Goal: Task Accomplishment & Management: Manage account settings

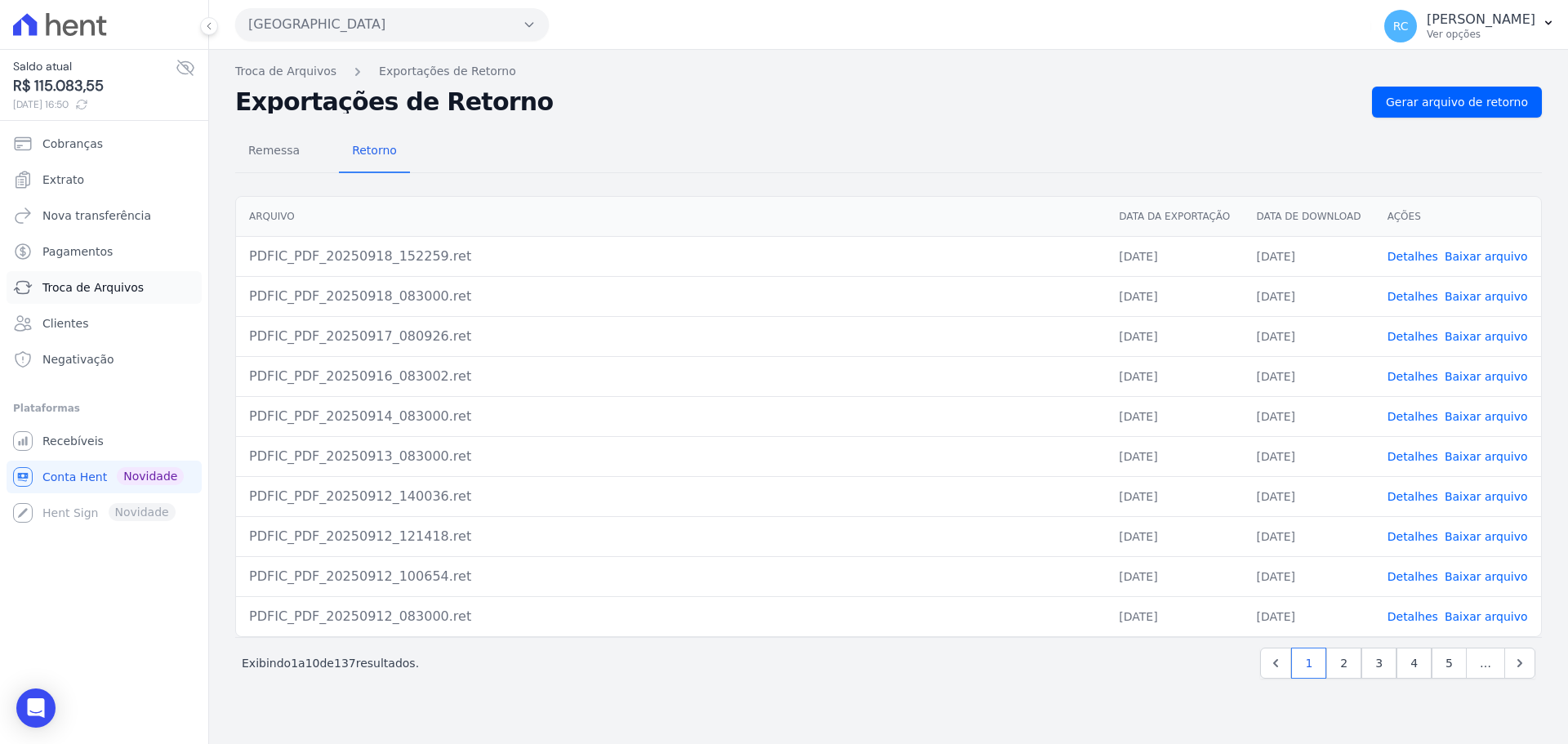
click at [85, 291] on span "Troca de Arquivos" at bounding box center [93, 287] width 102 height 16
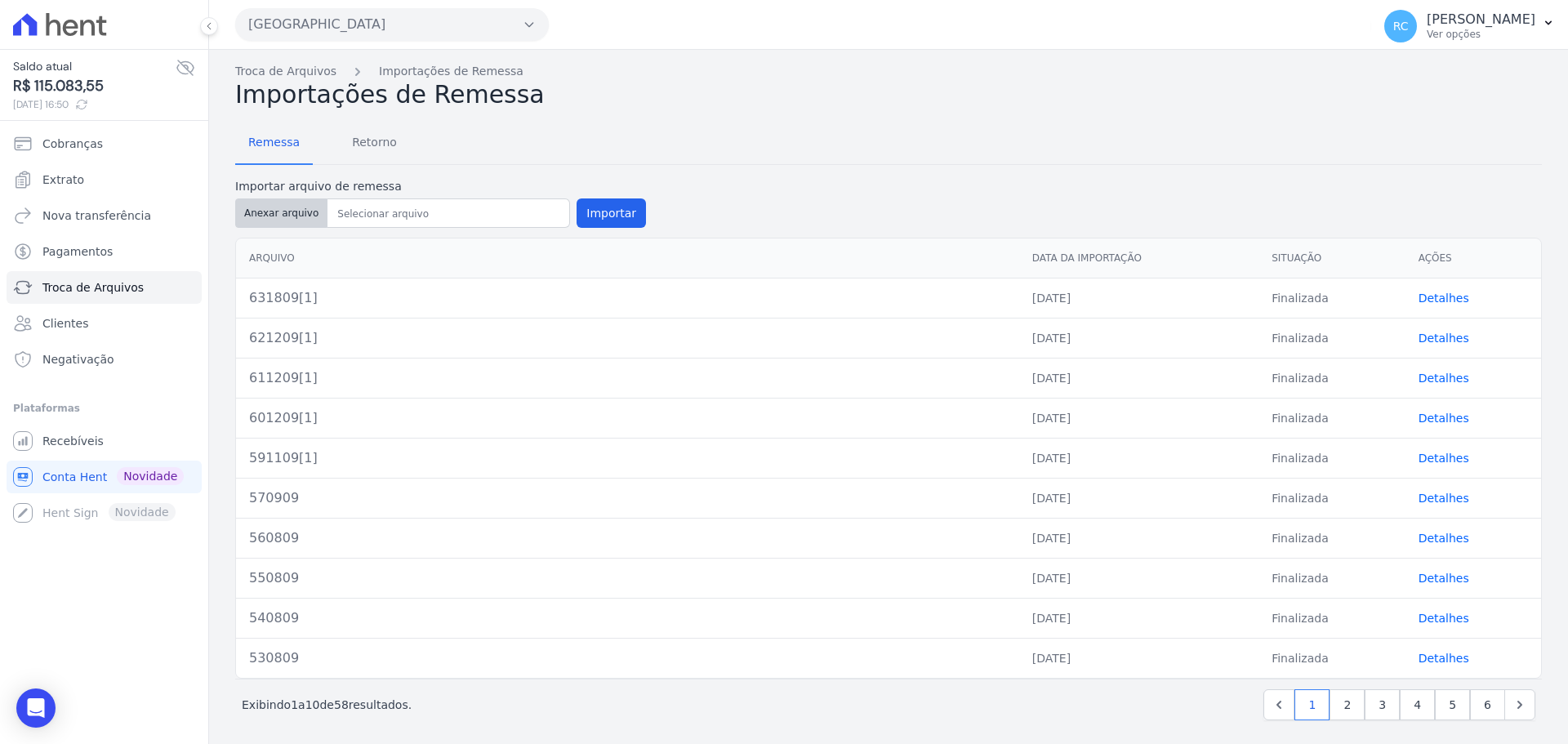
click at [260, 222] on button "Anexar arquivo" at bounding box center [281, 213] width 92 height 30
type input "1141809[1]"
click at [600, 211] on button "Importar" at bounding box center [611, 213] width 69 height 30
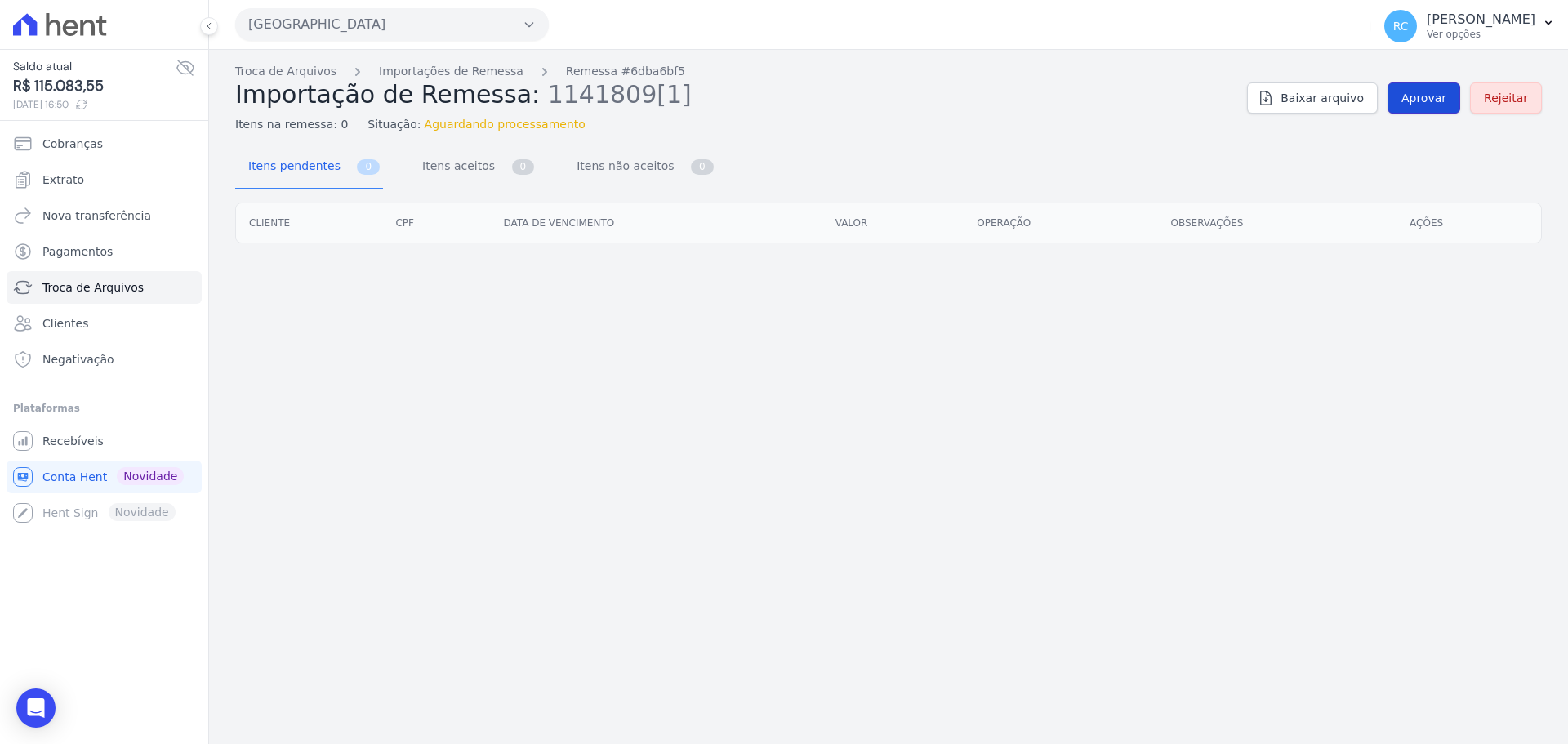
click at [1436, 90] on span "Aprovar" at bounding box center [1423, 98] width 45 height 16
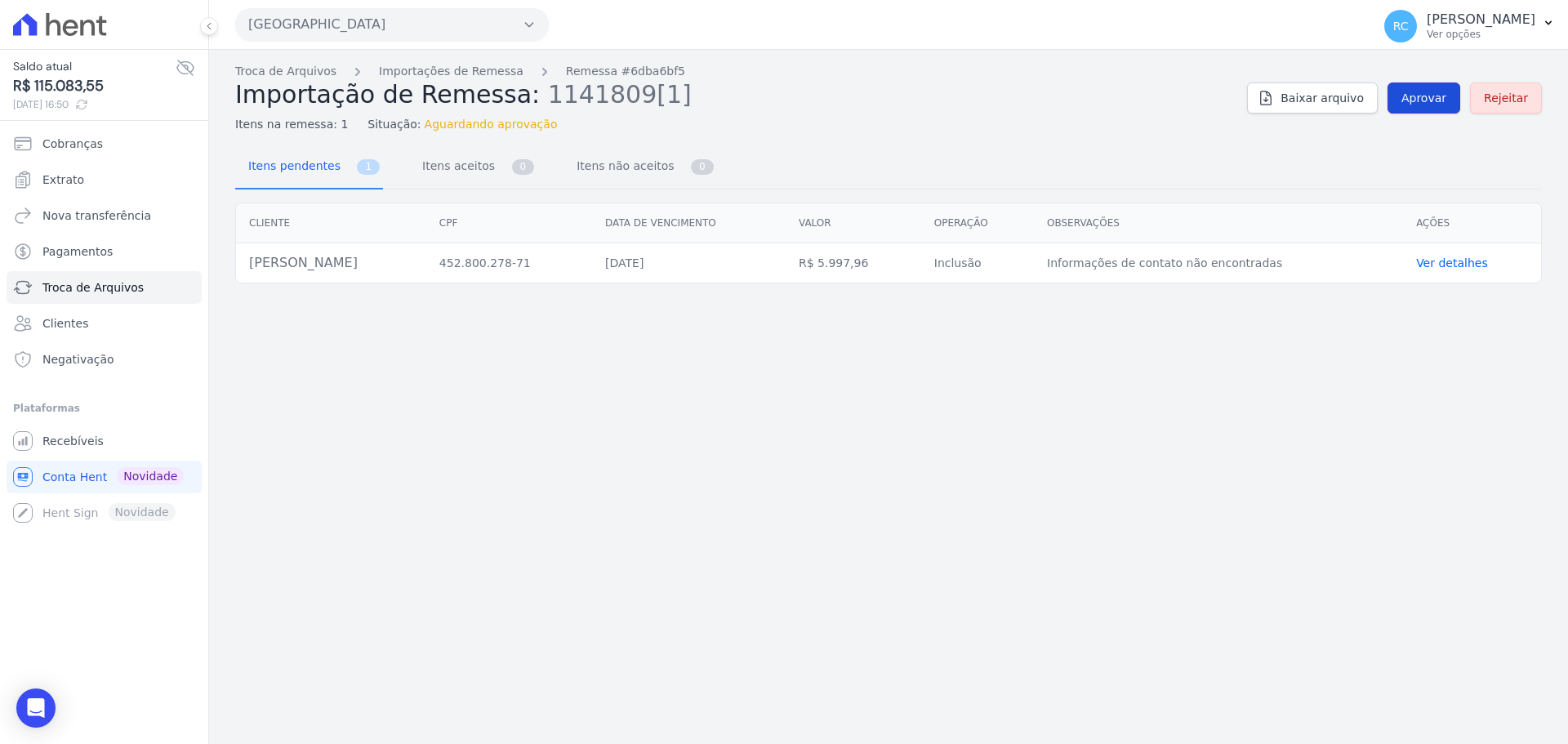
click at [1429, 101] on span "Aprovar" at bounding box center [1423, 98] width 45 height 16
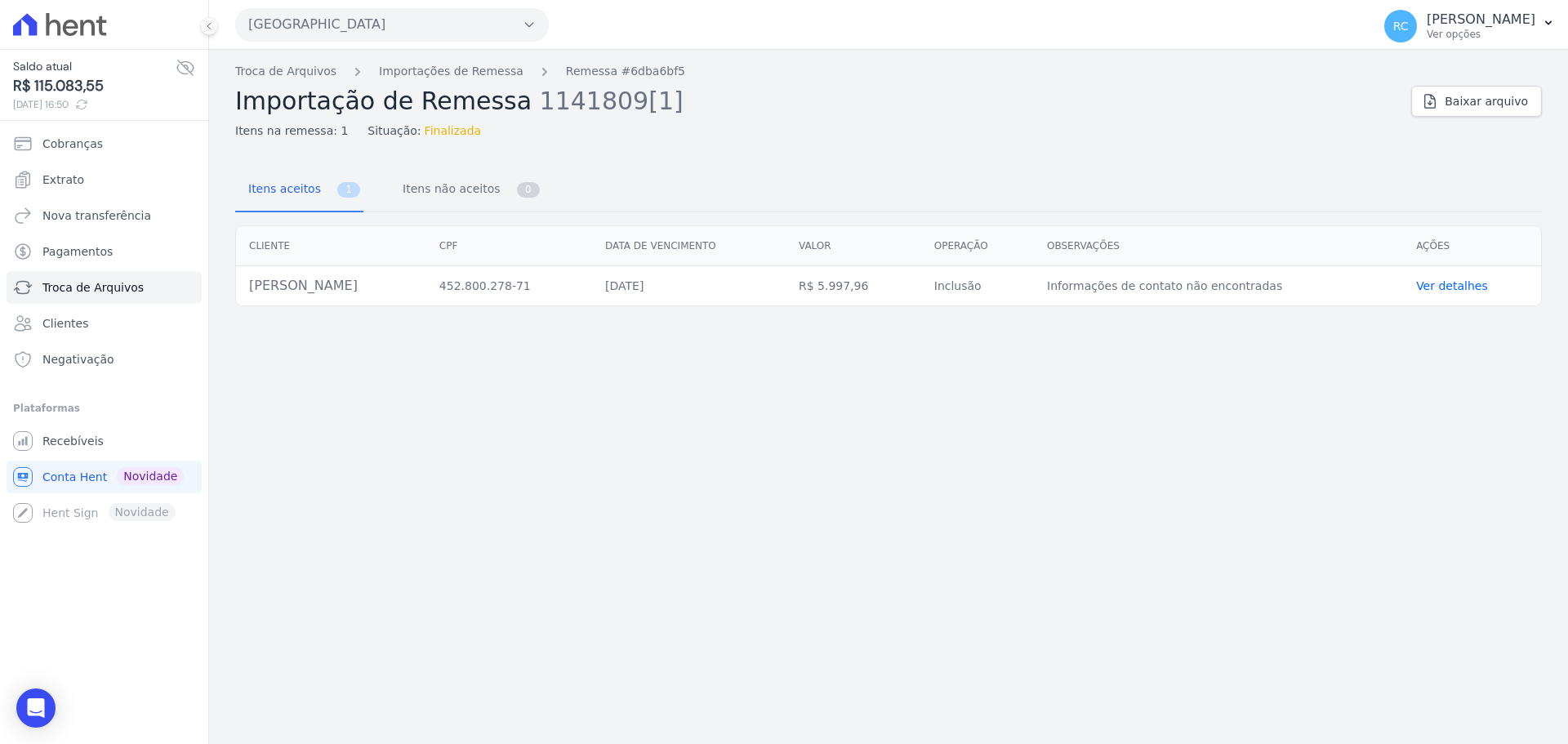
click at [323, 274] on td "[PERSON_NAME]" at bounding box center [331, 286] width 190 height 40
copy tr "[PERSON_NAME]"
click at [280, 74] on link "Troca de Arquivos" at bounding box center [286, 72] width 102 height 17
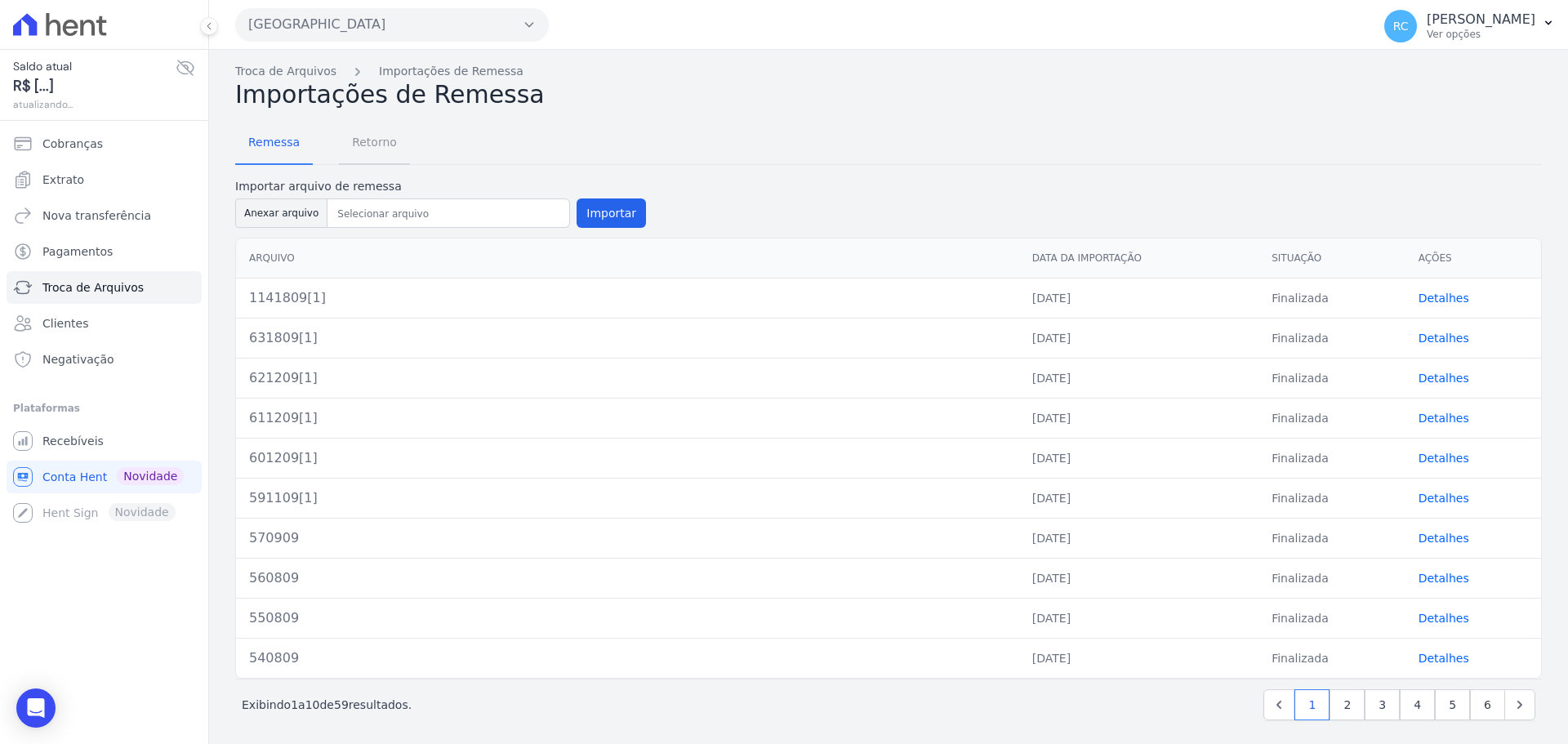
click at [375, 140] on span "Retorno" at bounding box center [374, 142] width 64 height 33
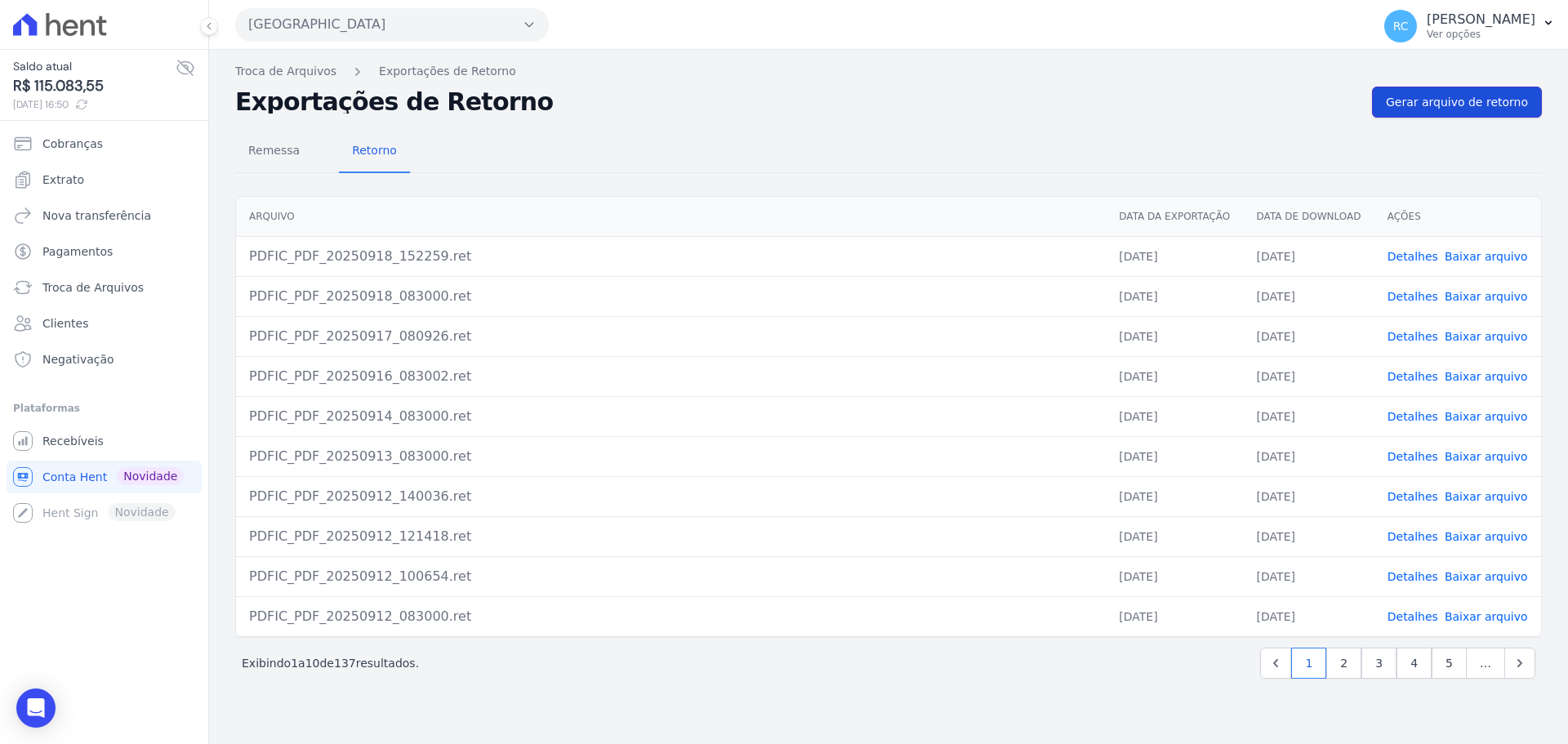
click at [1487, 111] on link "Gerar arquivo de retorno" at bounding box center [1457, 102] width 170 height 31
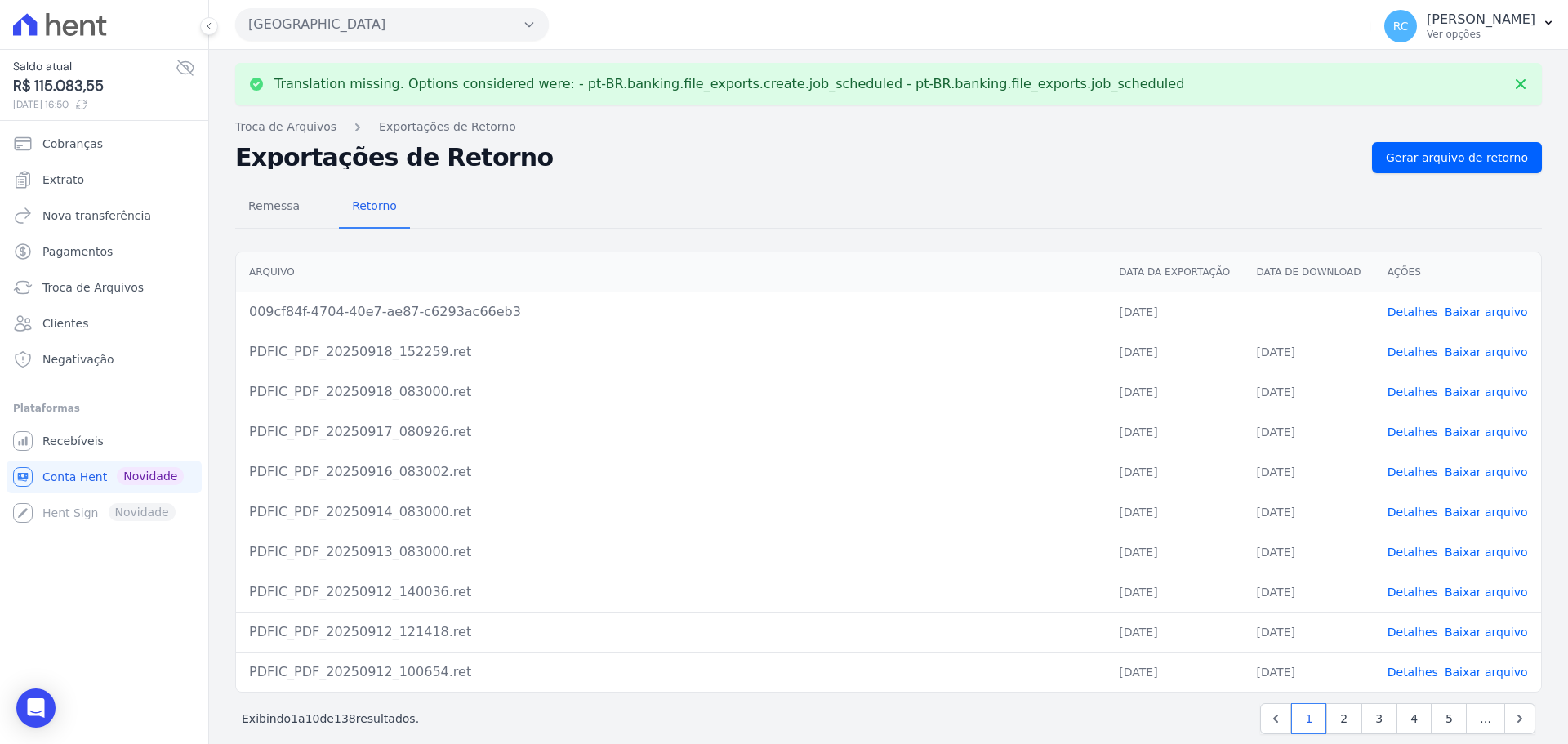
click at [1479, 310] on link "Baixar arquivo" at bounding box center [1486, 312] width 83 height 13
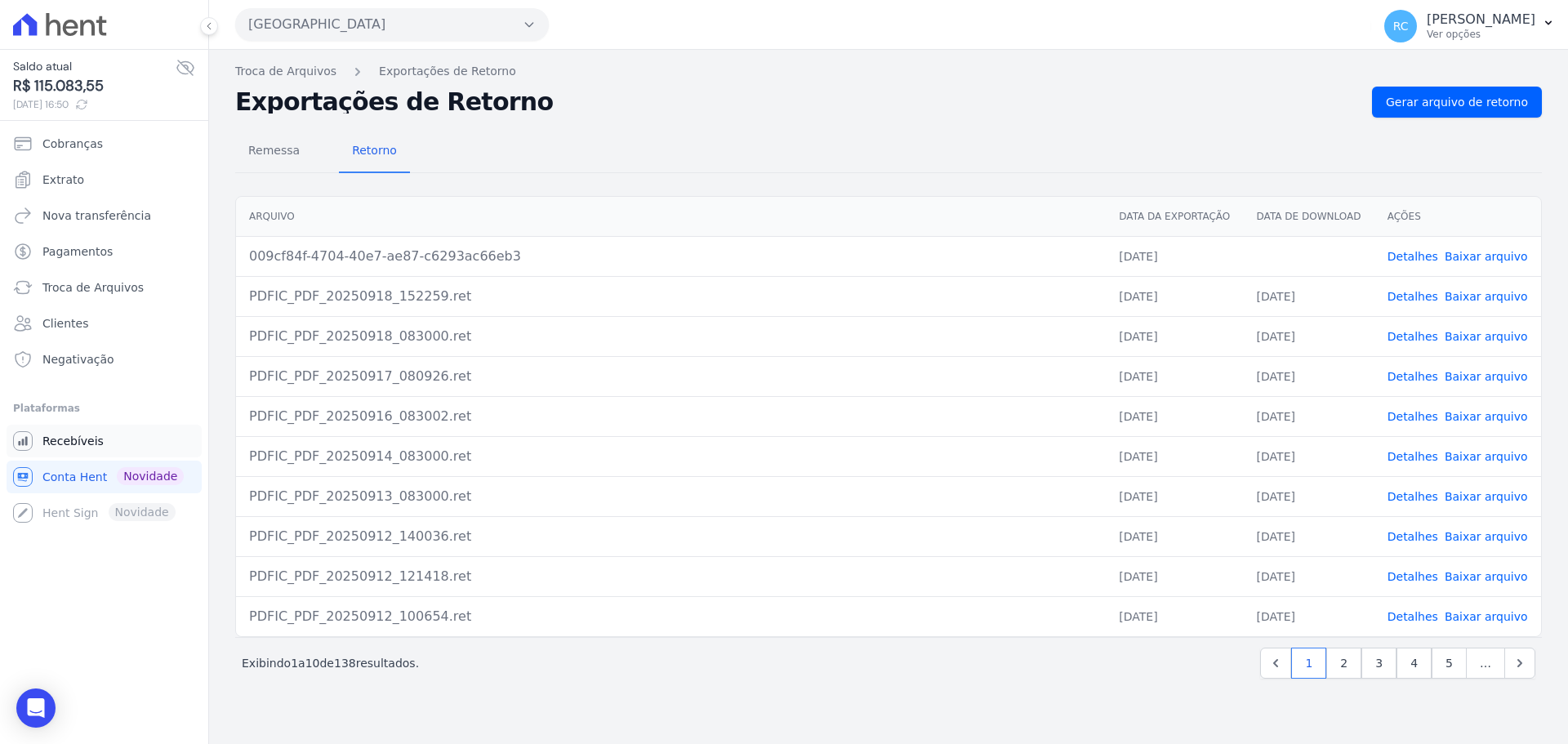
click at [93, 447] on span "Recebíveis" at bounding box center [73, 441] width 61 height 16
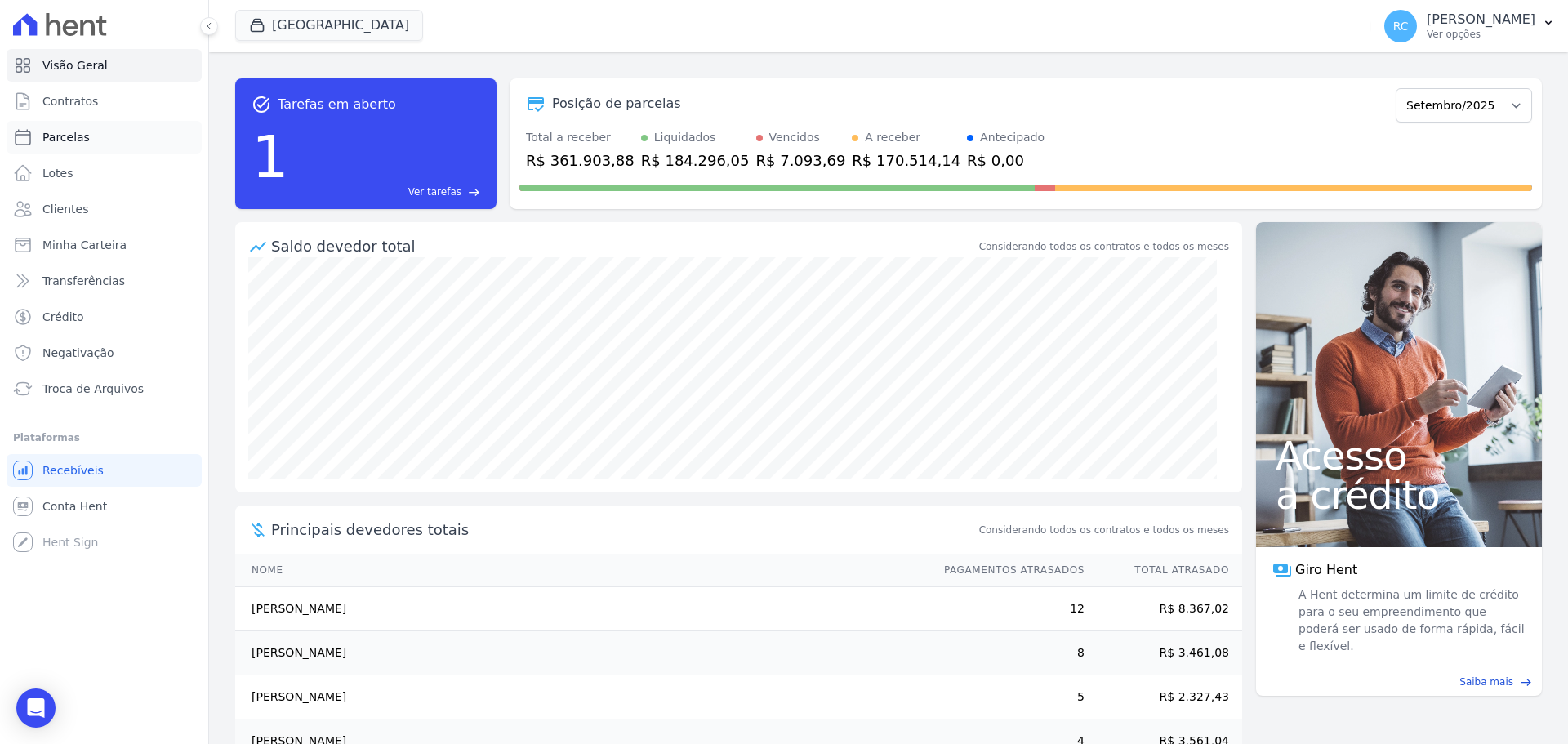
click at [93, 148] on link "Parcelas" at bounding box center [104, 137] width 195 height 33
select select
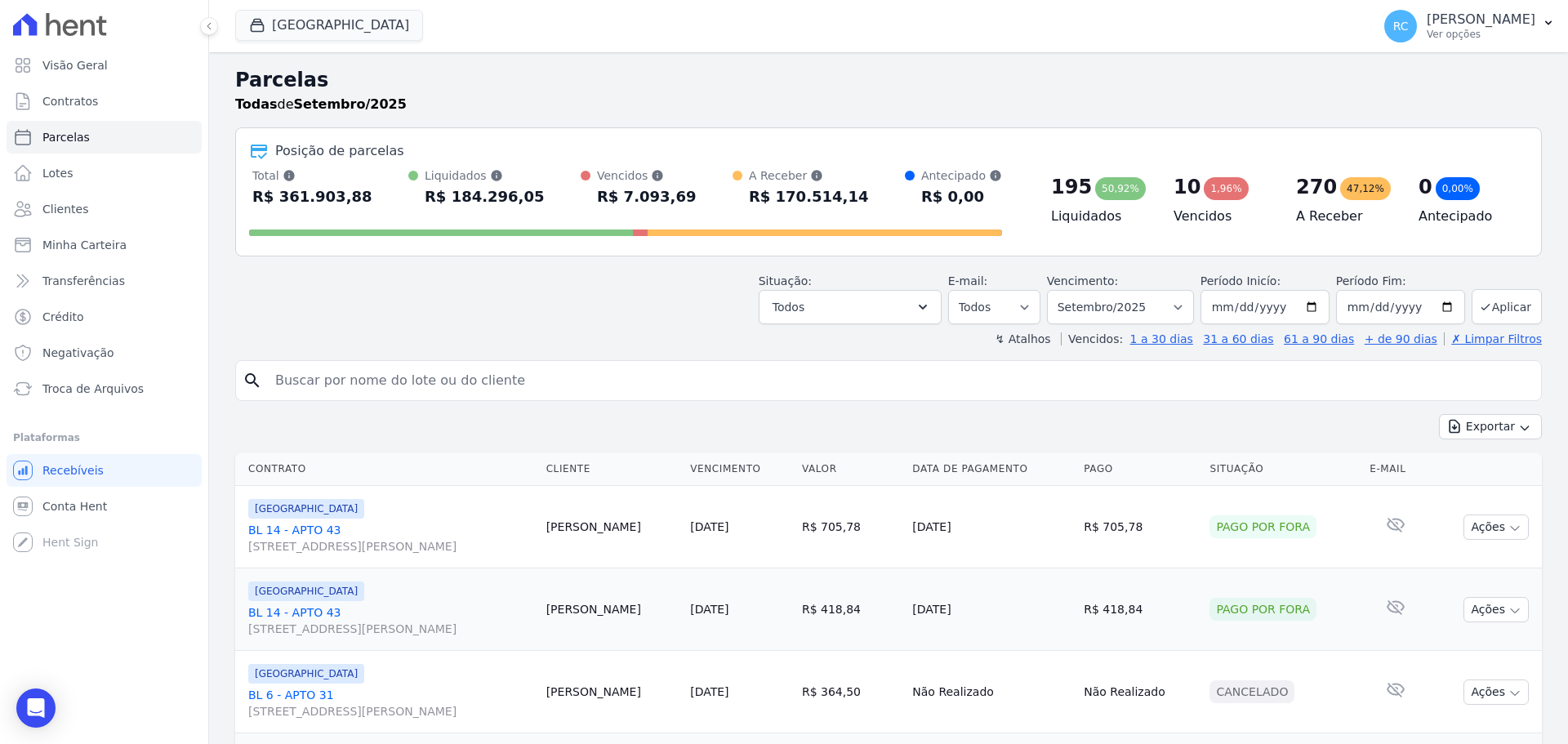
click at [395, 391] on input "search" at bounding box center [900, 381] width 1270 height 33
type input "thais maciel"
select select
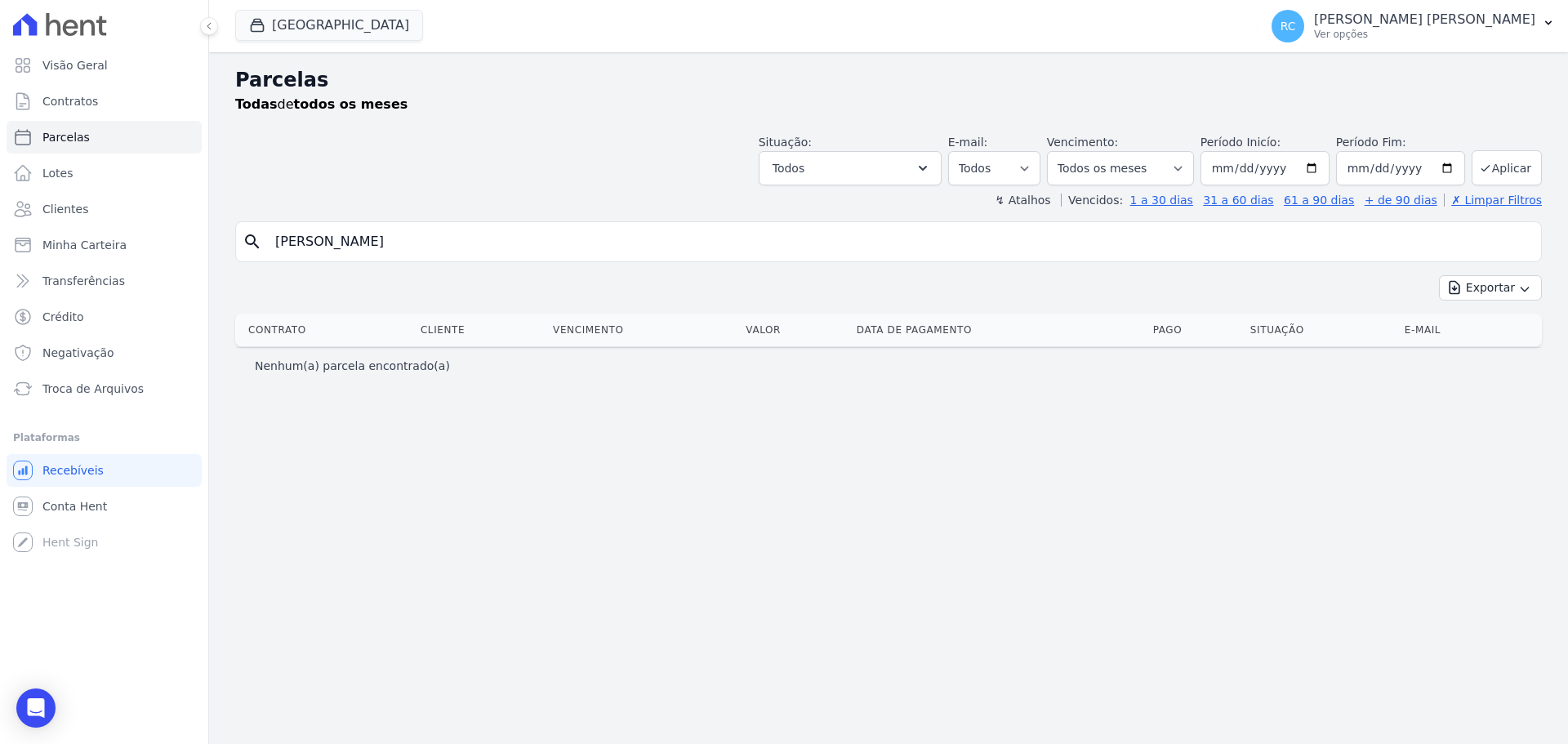
select select
click at [502, 247] on input "nayara marques" at bounding box center [900, 242] width 1270 height 33
drag, startPoint x: 0, startPoint y: 0, endPoint x: 817, endPoint y: 88, distance: 821.7
click at [167, 212] on div "Visão Geral Contratos Parcelas Lotes Clientes Minha Carteira Transferências Cré…" at bounding box center [784, 372] width 1568 height 744
type input "Kelton Rodrigues"
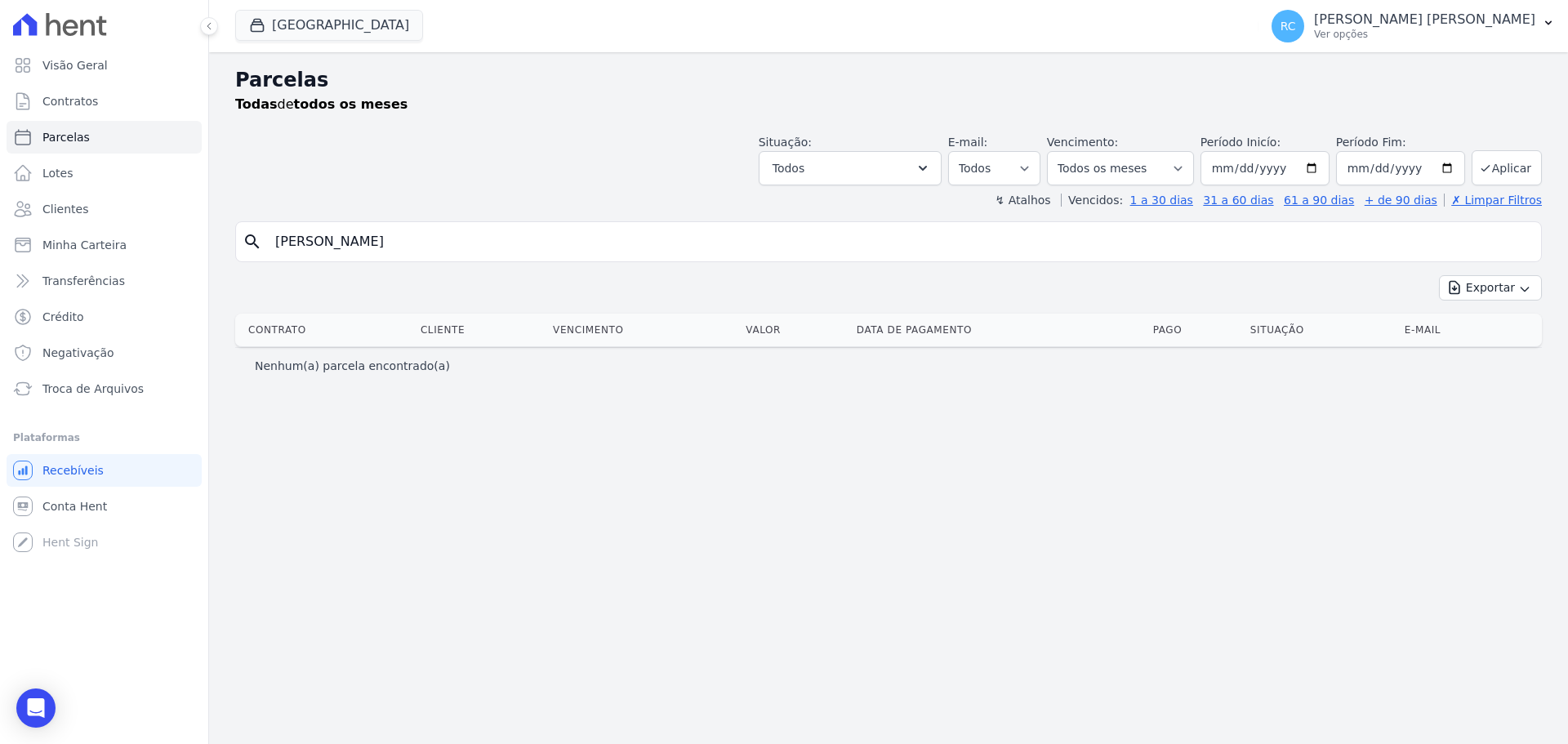
select select
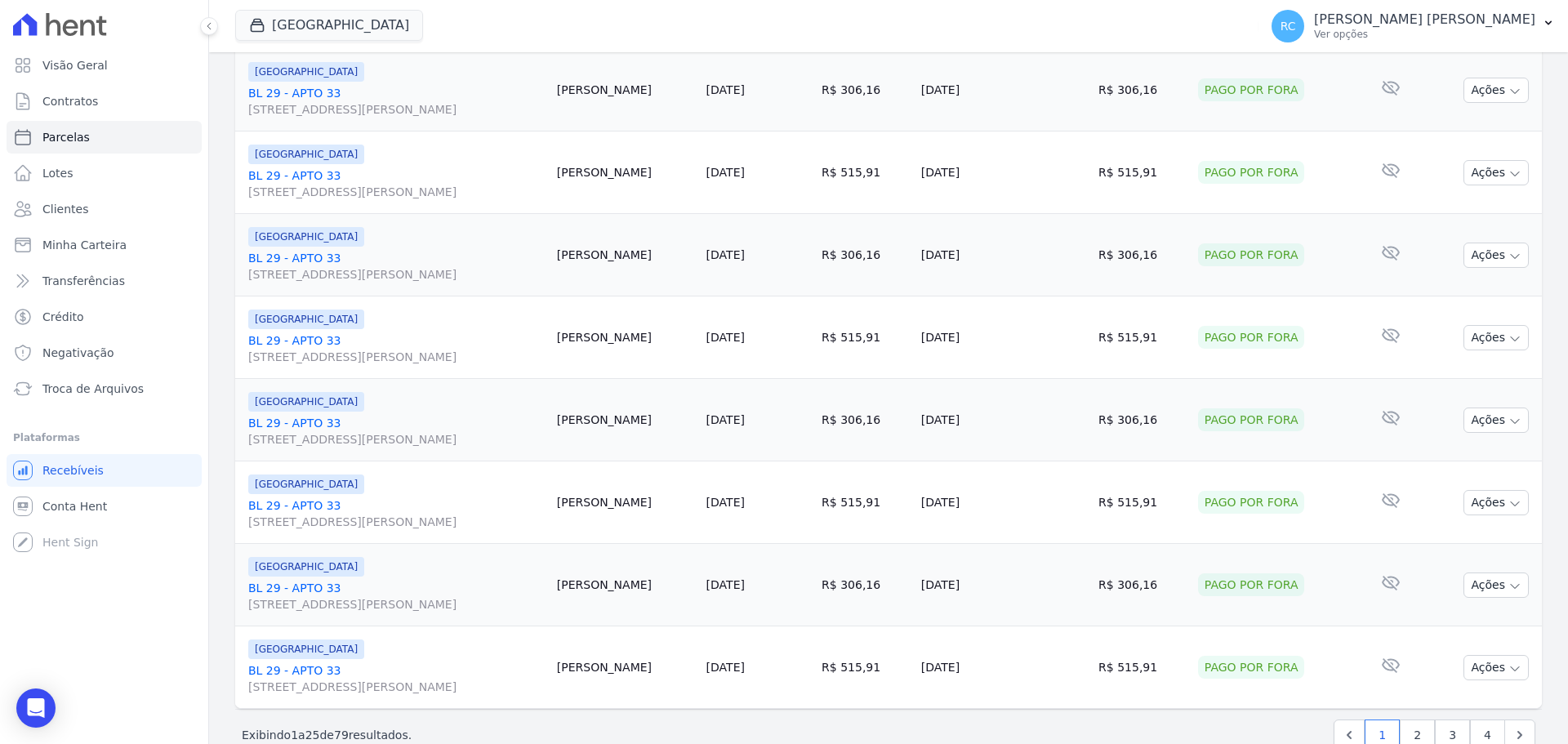
scroll to position [1737, 0]
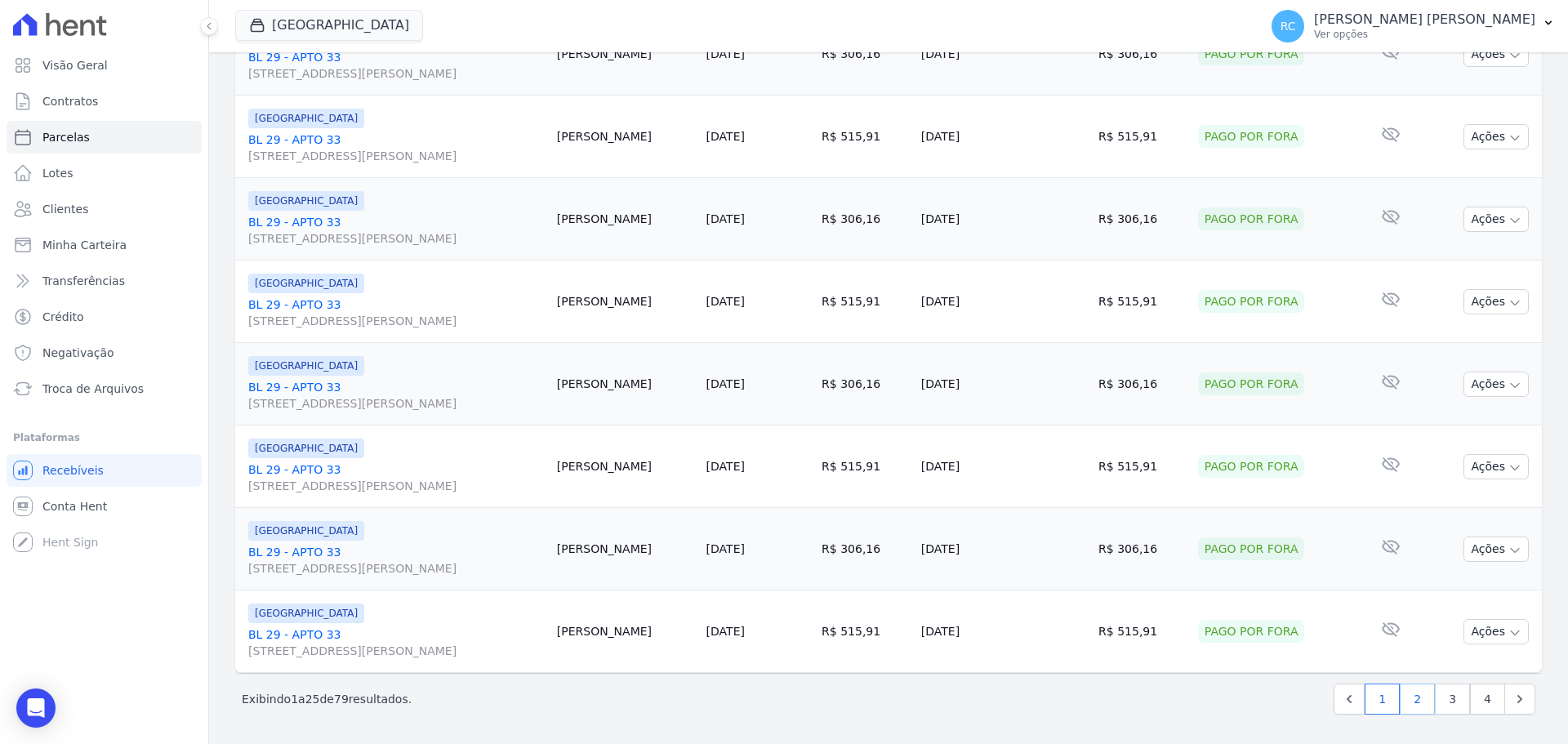
click at [1410, 701] on link "2" at bounding box center [1417, 699] width 36 height 31
select select
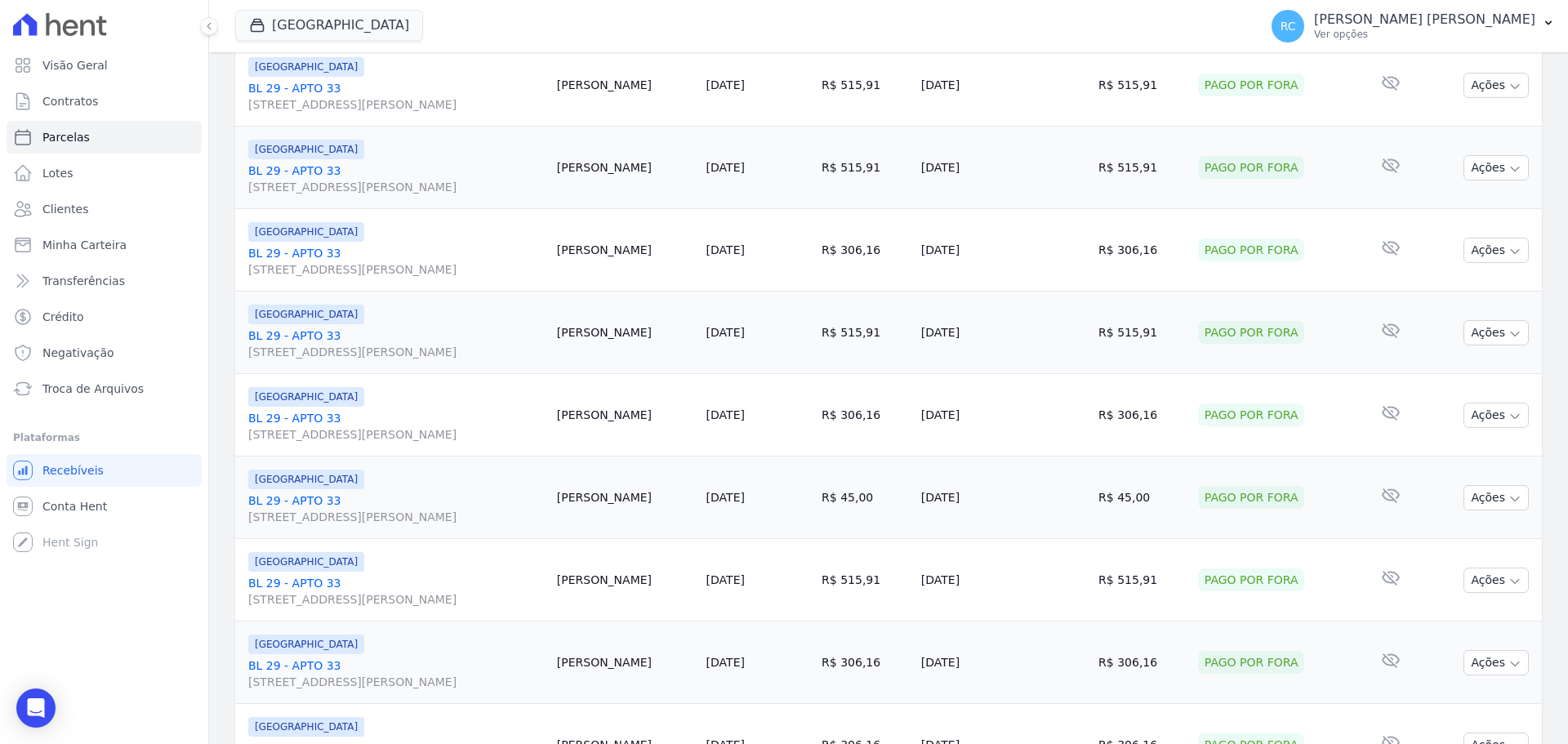
scroll to position [1737, 0]
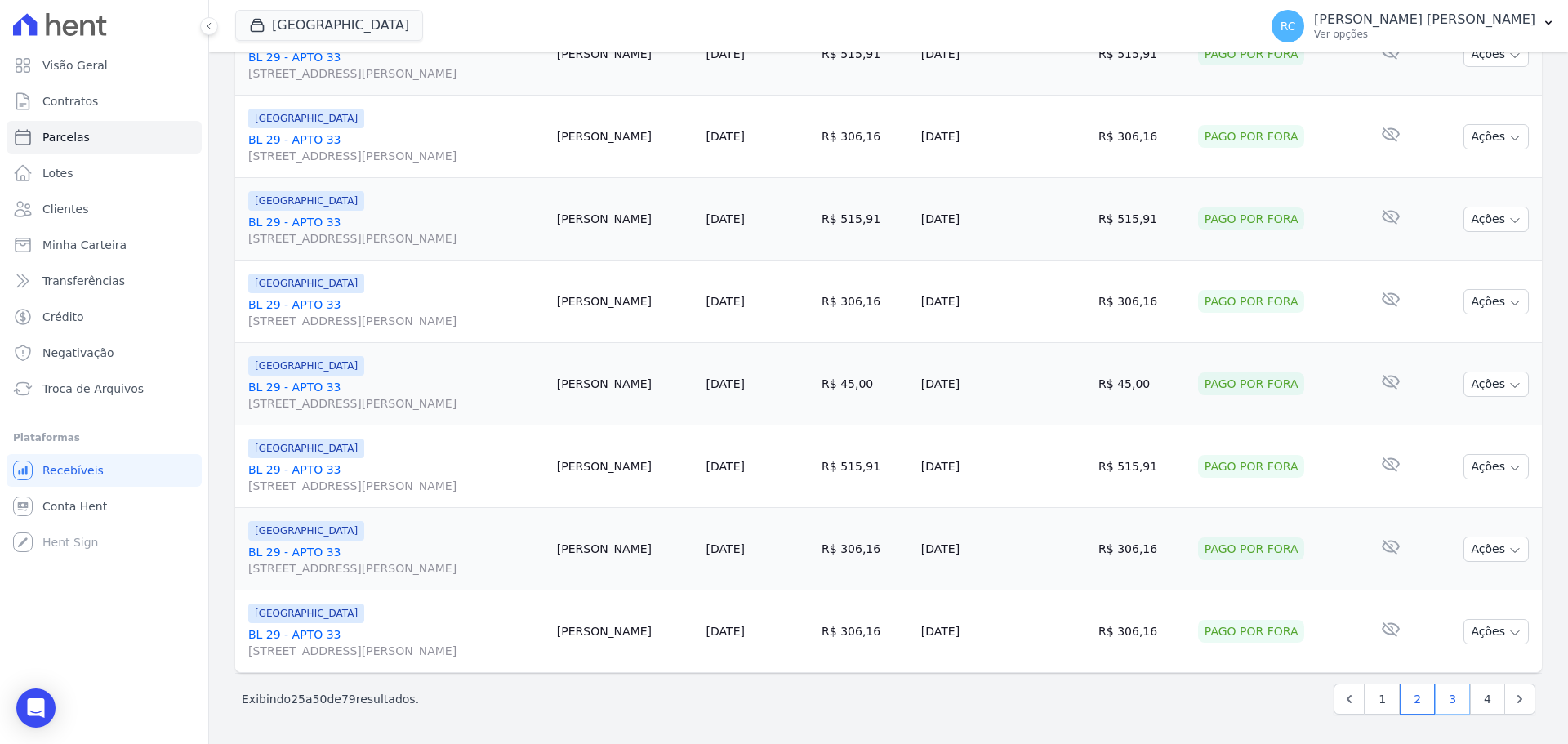
click at [1442, 710] on link "3" at bounding box center [1452, 699] width 36 height 31
select select
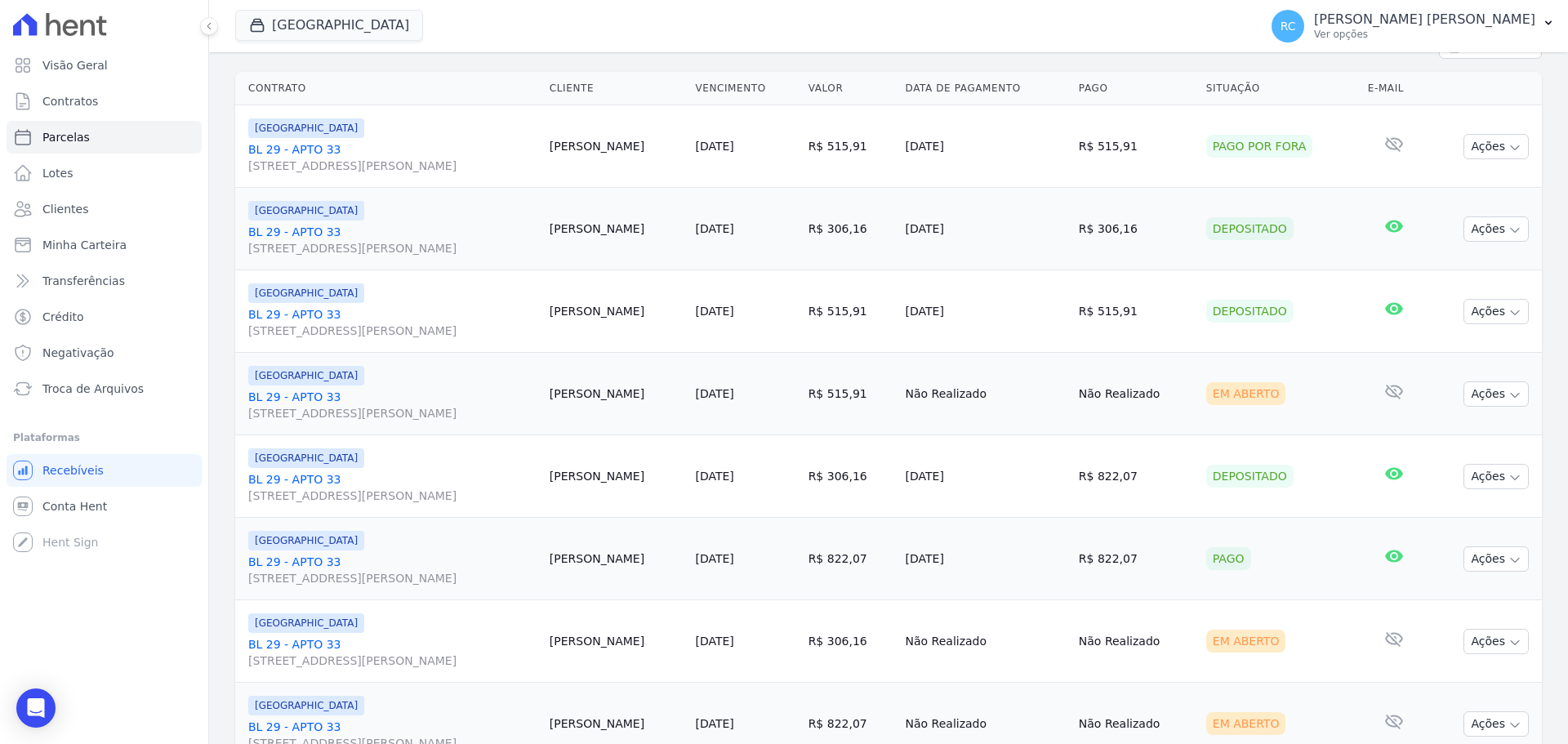
scroll to position [245, 0]
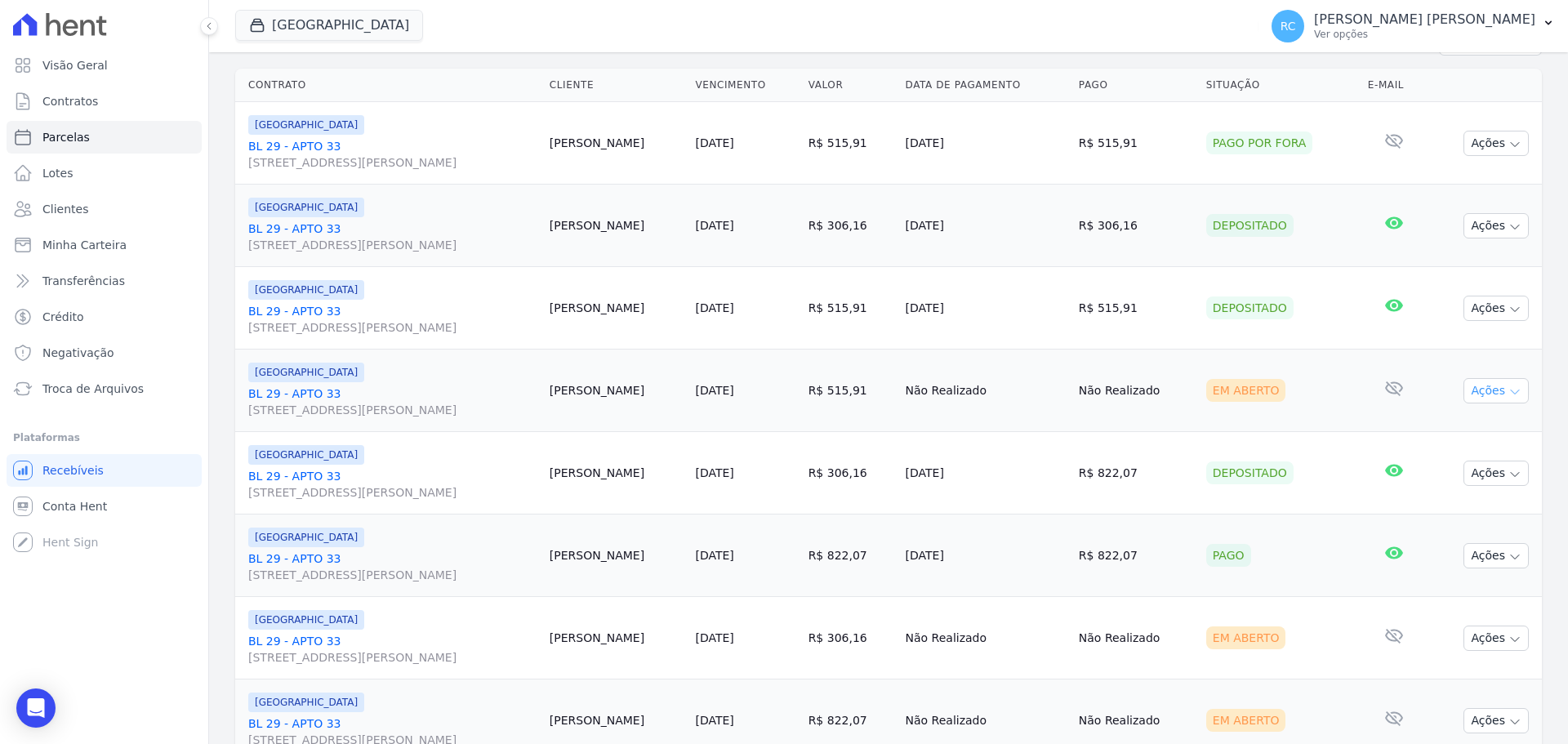
click at [1509, 388] on icon "button" at bounding box center [1515, 393] width 13 height 13
click at [1465, 518] on link "Liquidação Manual" at bounding box center [1489, 518] width 156 height 30
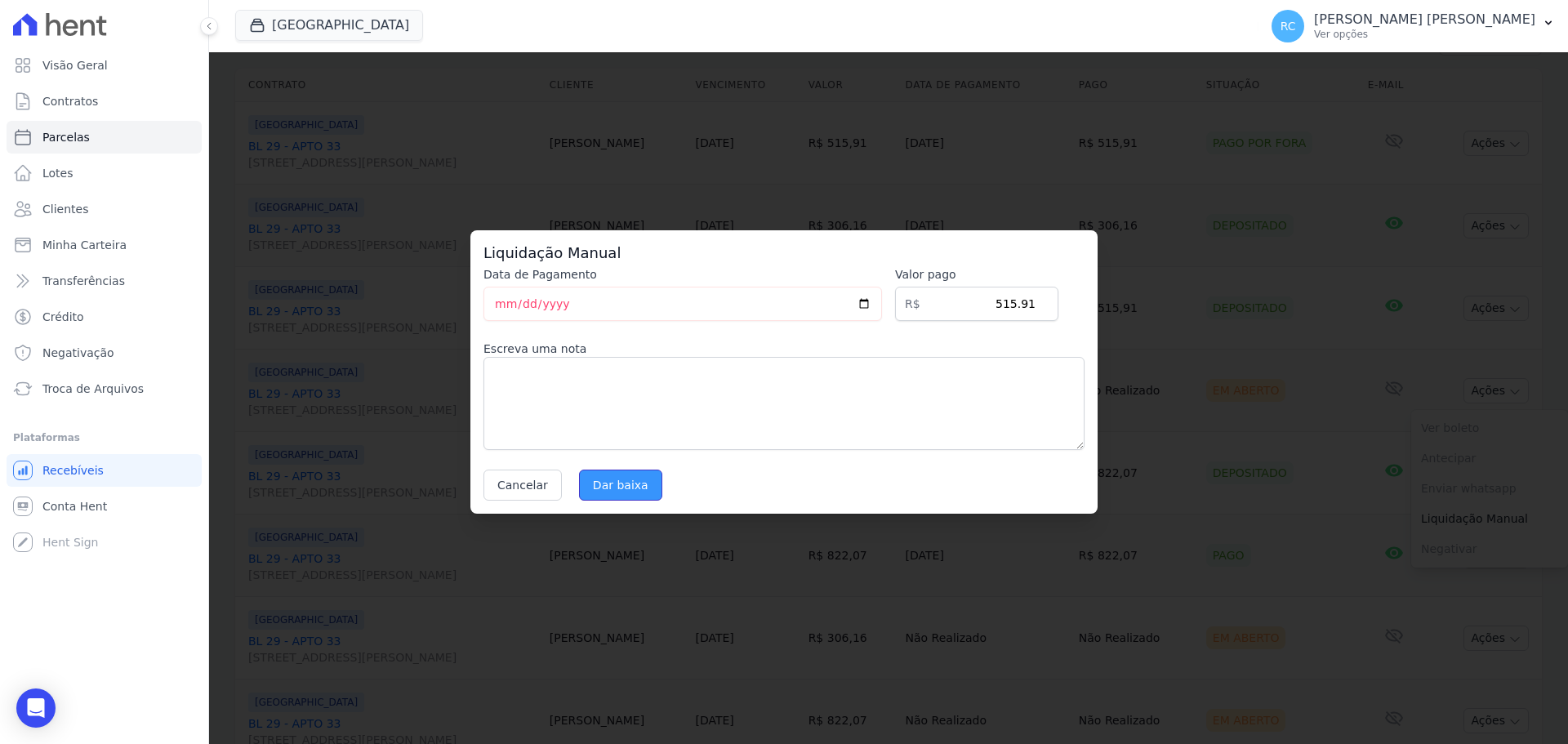
click at [630, 474] on input "Dar baixa" at bounding box center [620, 485] width 83 height 31
select select
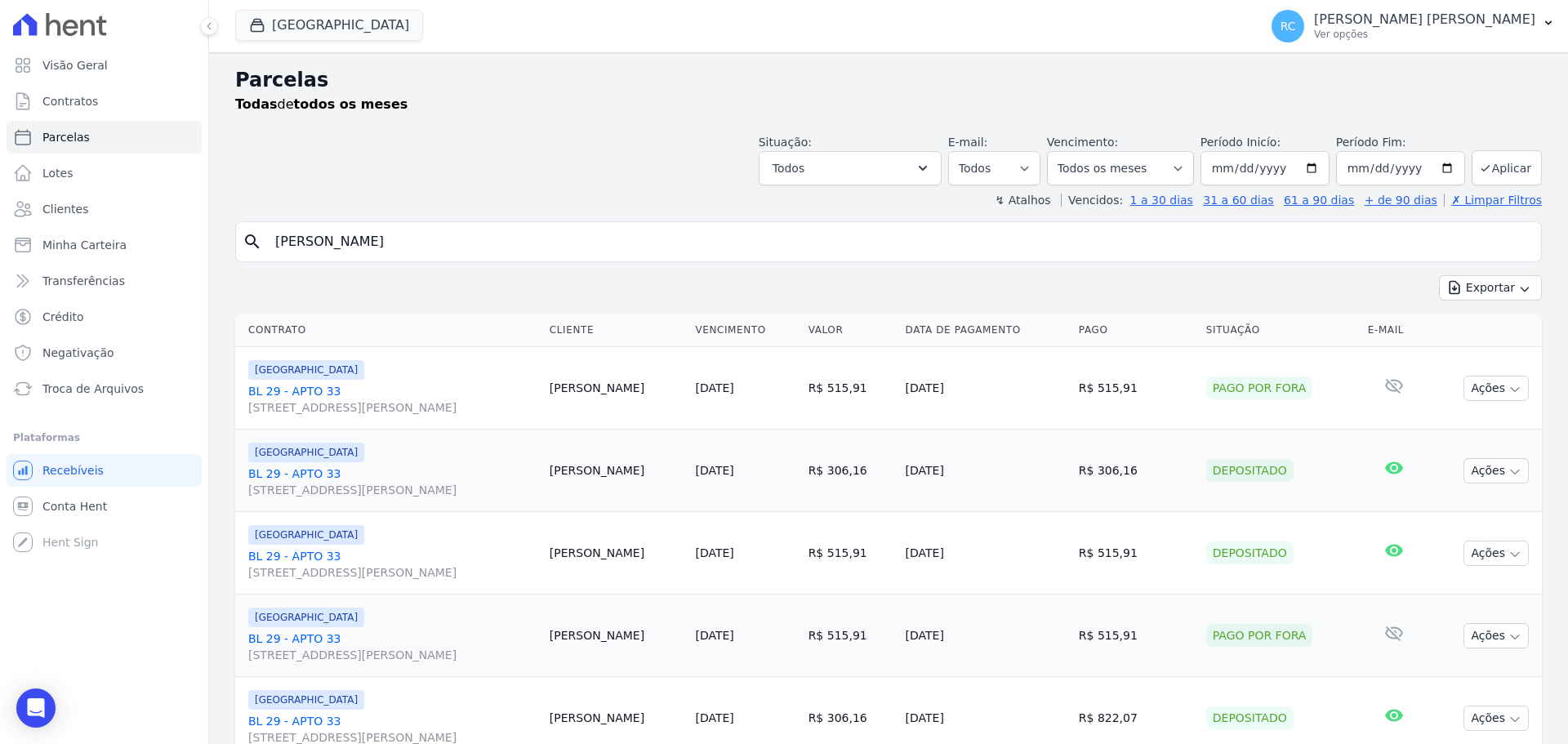
scroll to position [409, 0]
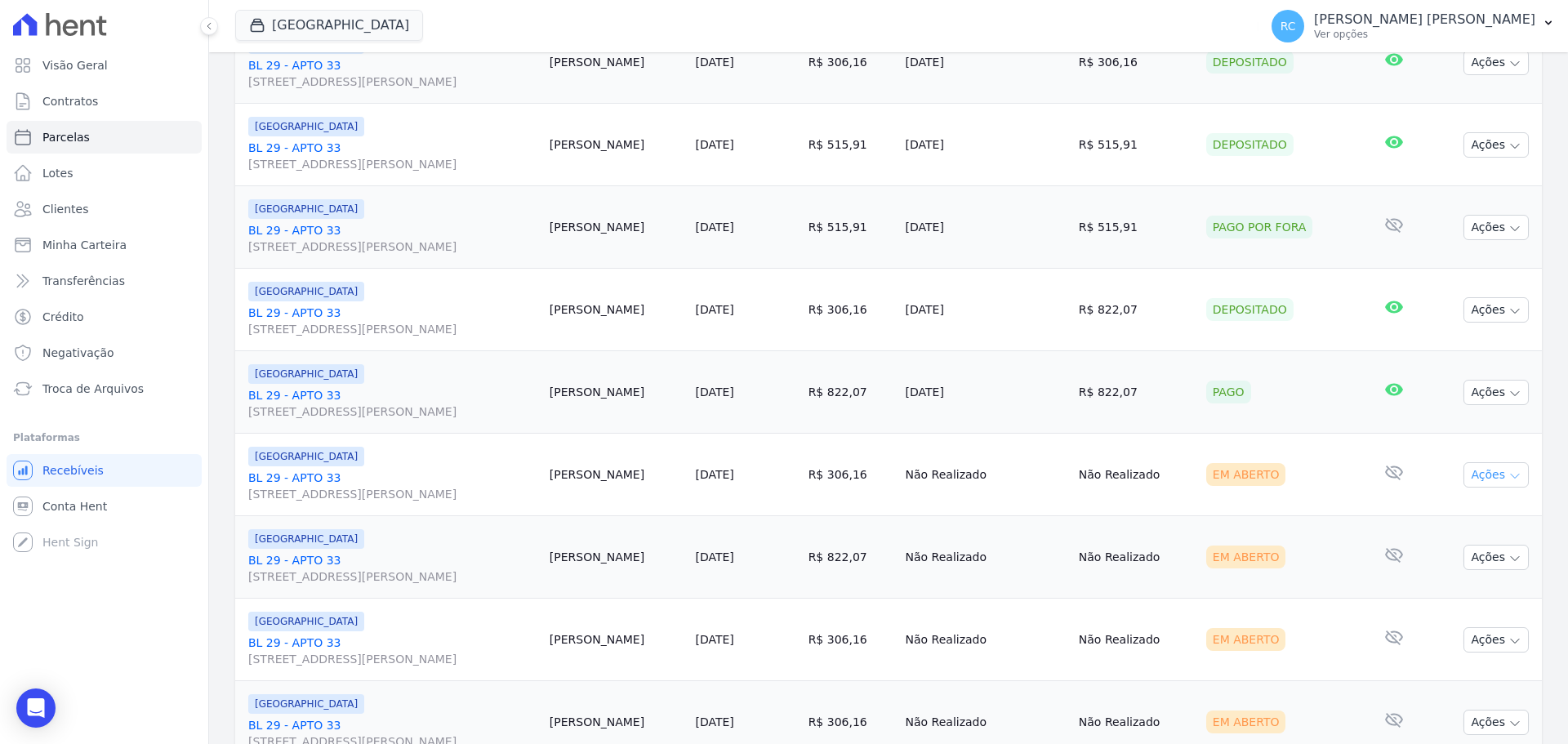
click at [1474, 480] on button "Ações" at bounding box center [1496, 475] width 65 height 25
click at [1449, 612] on link "Liquidação Manual" at bounding box center [1489, 603] width 156 height 30
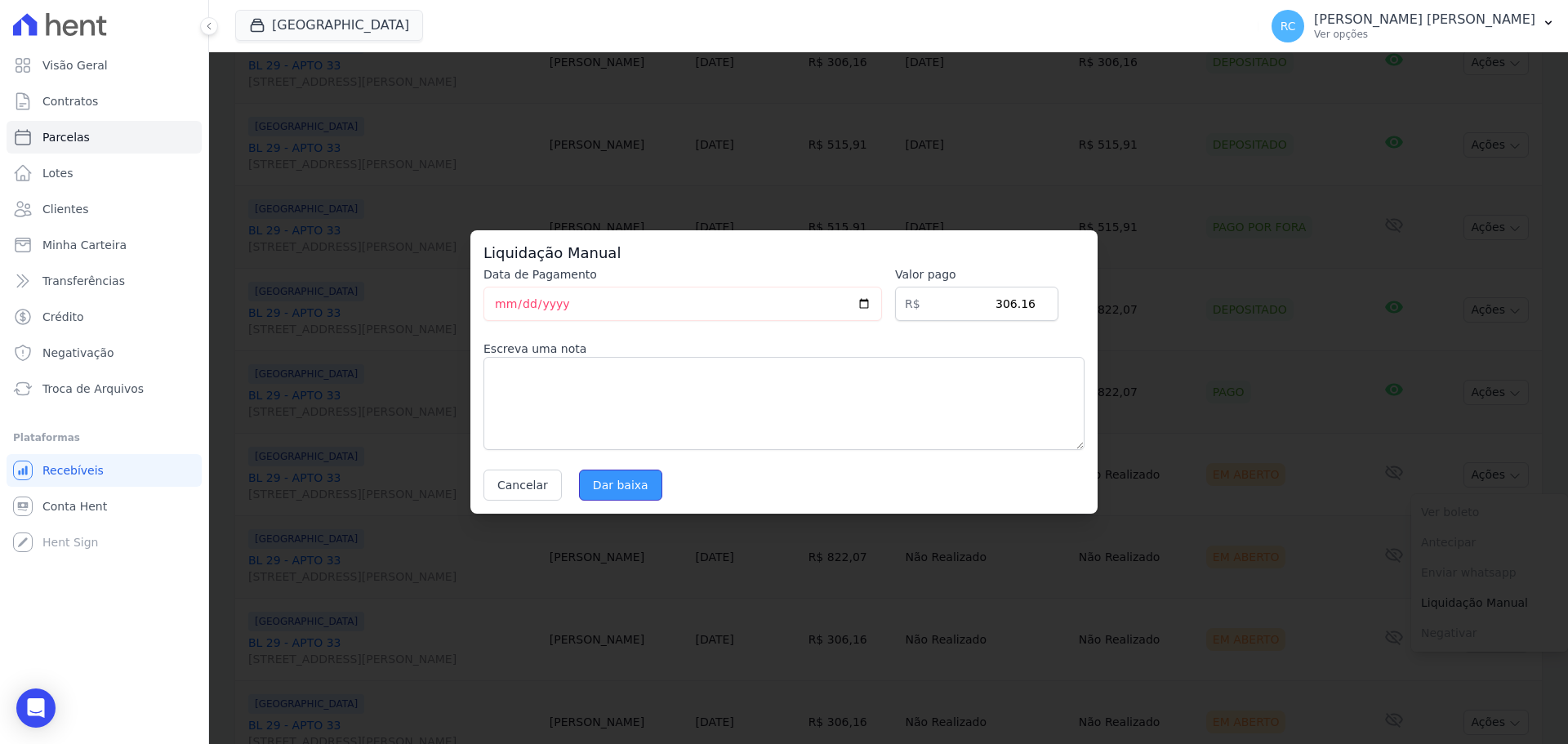
click at [590, 478] on input "Dar baixa" at bounding box center [620, 485] width 83 height 31
select select
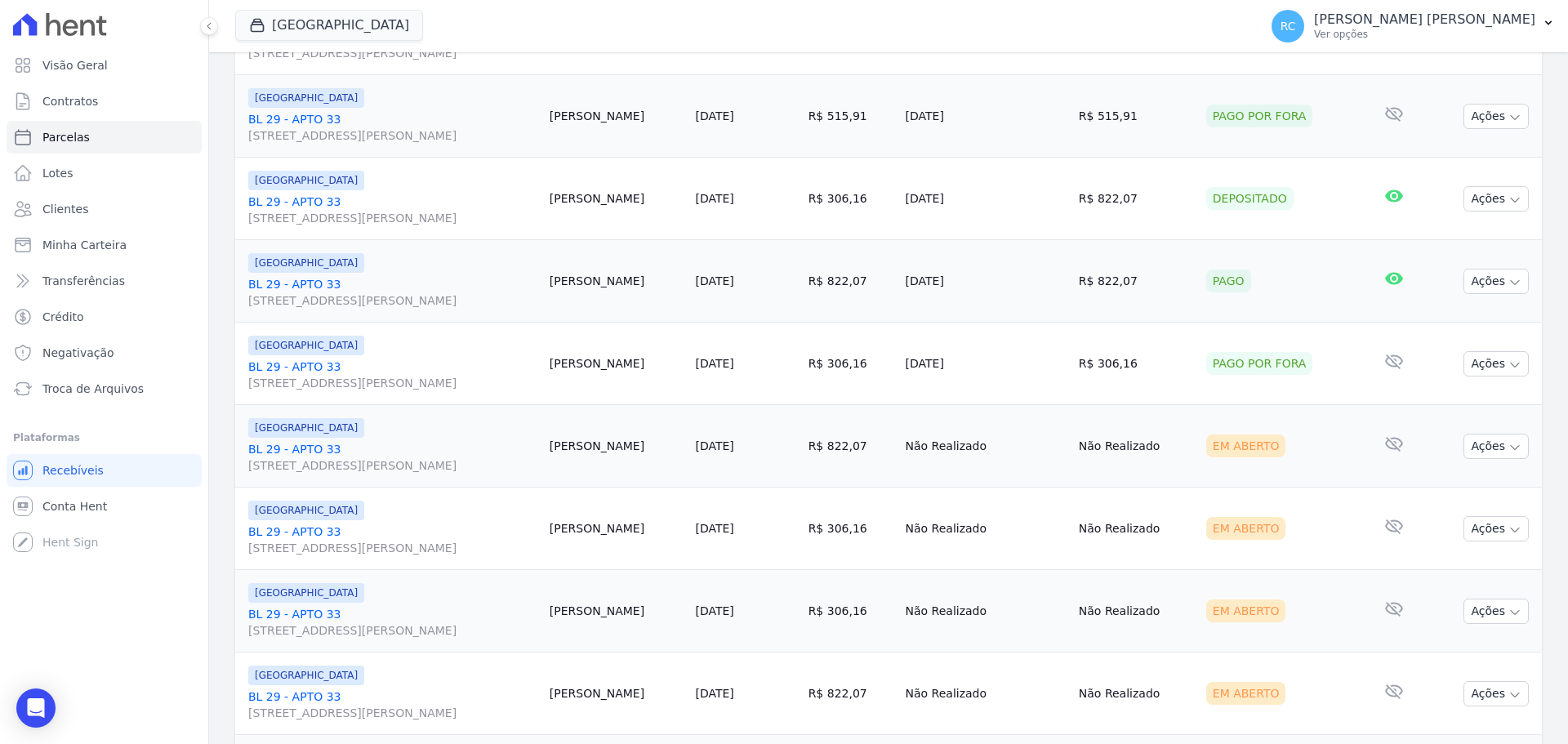
scroll to position [654, 0]
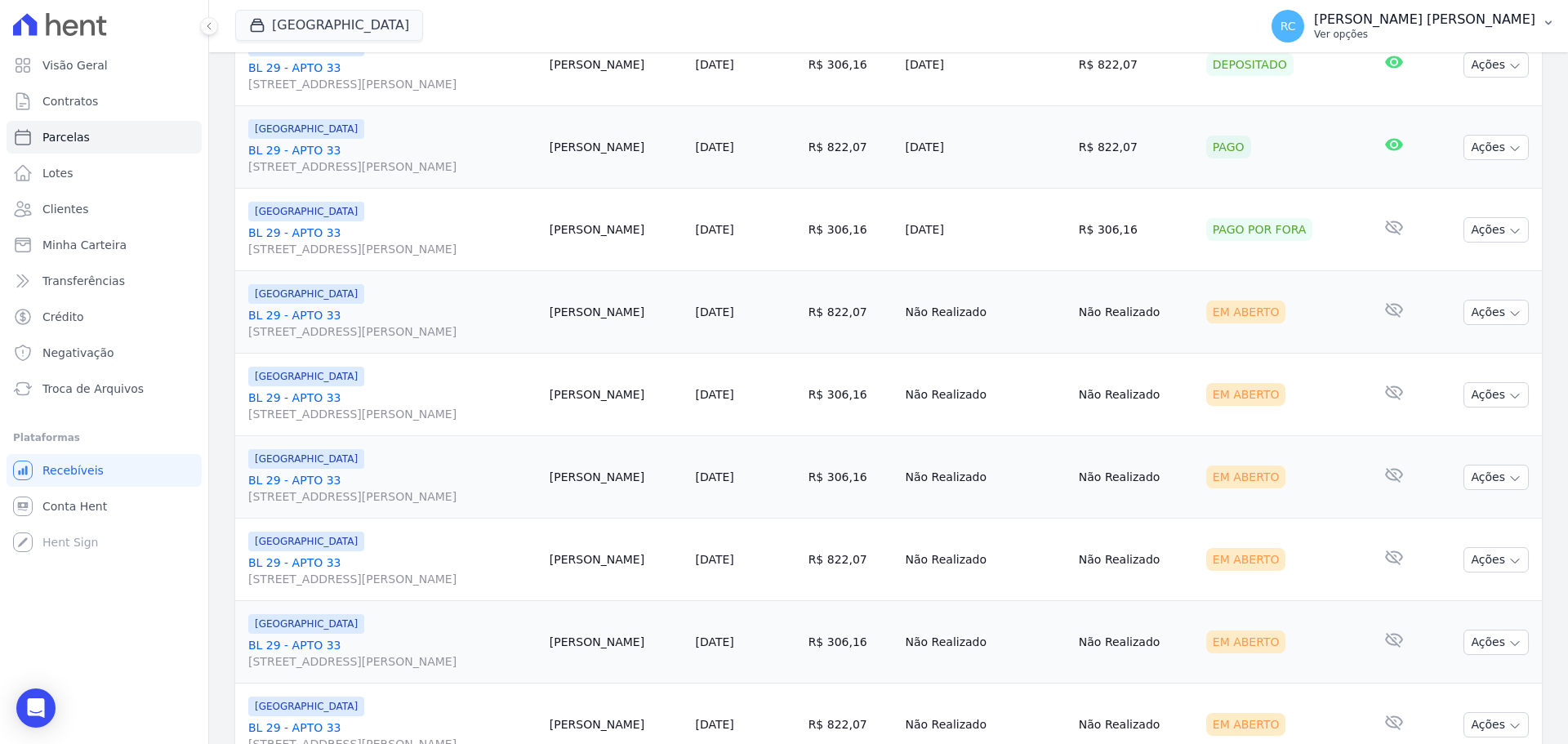
click at [1514, 17] on p "[PERSON_NAME]" at bounding box center [1424, 19] width 222 height 16
click at [1451, 71] on link "Perfil do empreendimento" at bounding box center [1463, 70] width 209 height 30
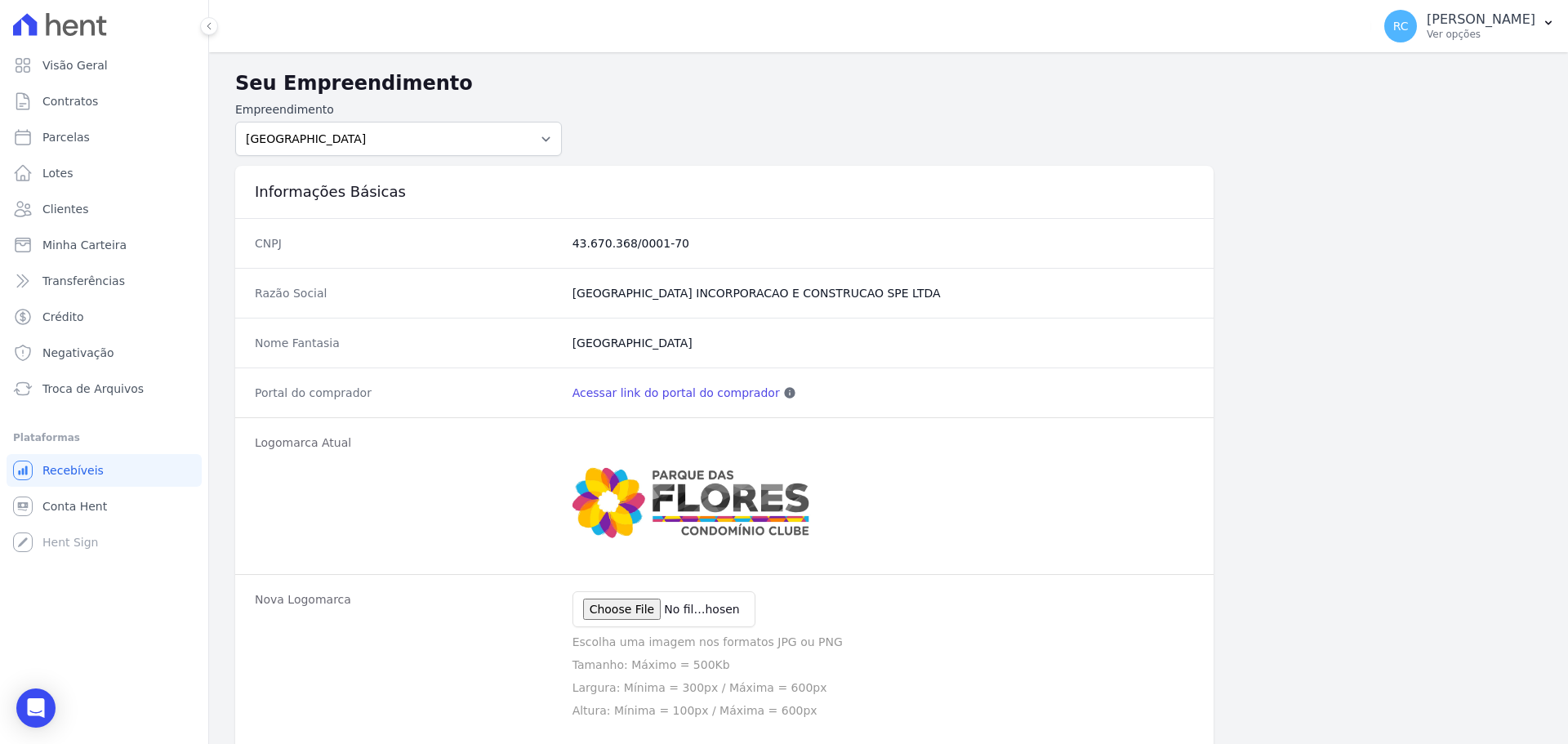
click at [654, 388] on link "Acessar link do portal do comprador" at bounding box center [677, 393] width 207 height 16
